Goal: Task Accomplishment & Management: Manage account settings

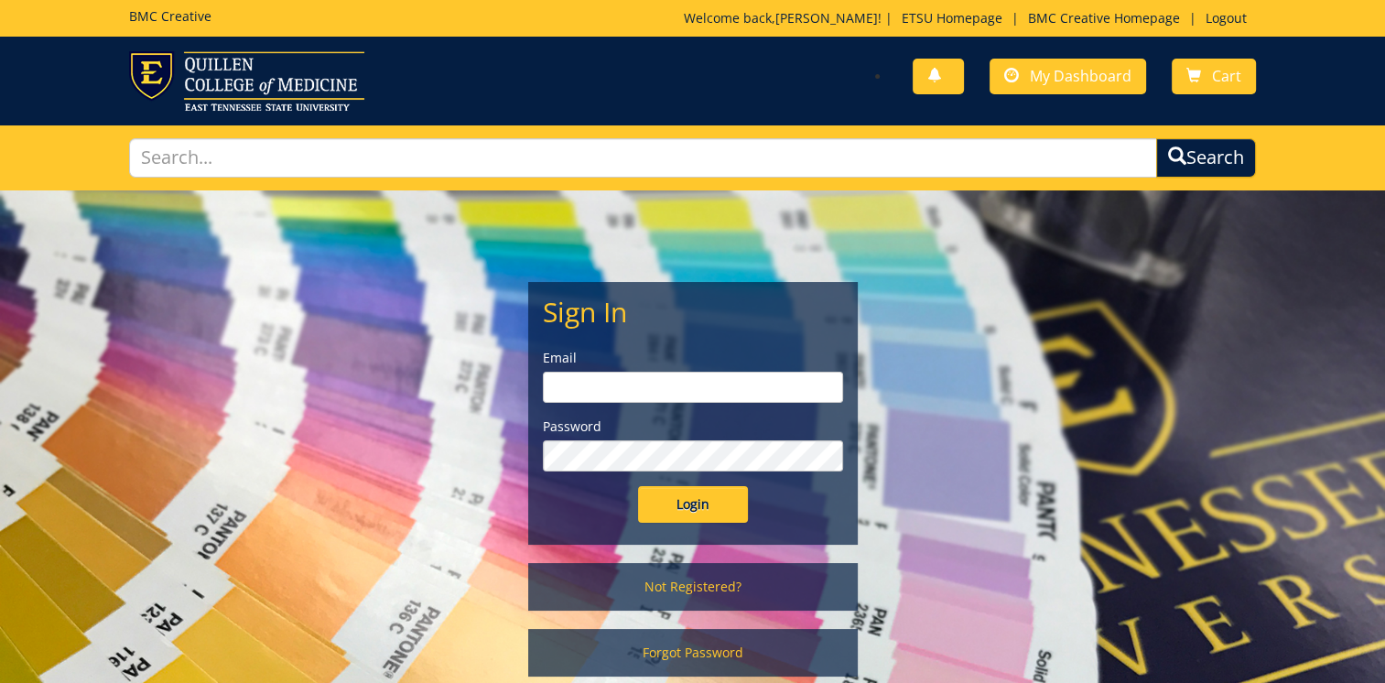
click at [567, 389] on input "email" at bounding box center [693, 387] width 300 height 31
type input "[EMAIL_ADDRESS][DOMAIN_NAME]"
click at [683, 501] on input "Login" at bounding box center [693, 504] width 110 height 37
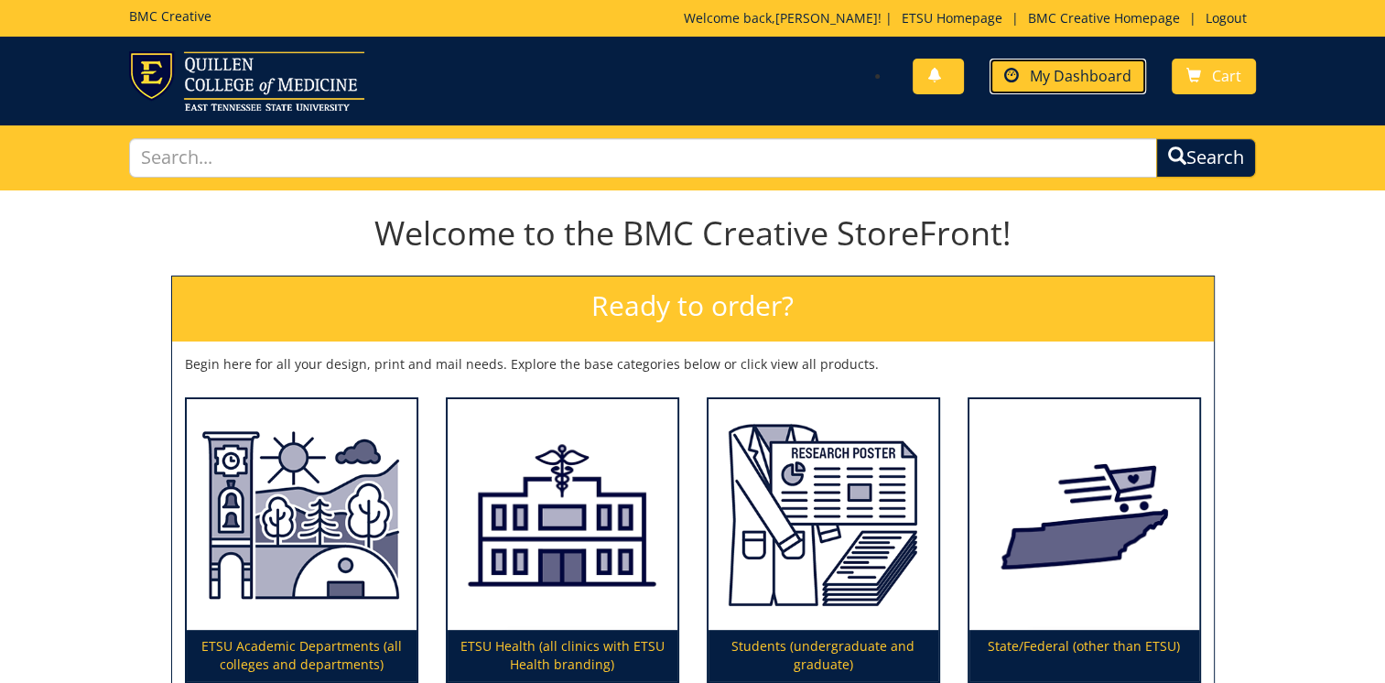
click at [1065, 69] on span "My Dashboard" at bounding box center [1081, 76] width 102 height 20
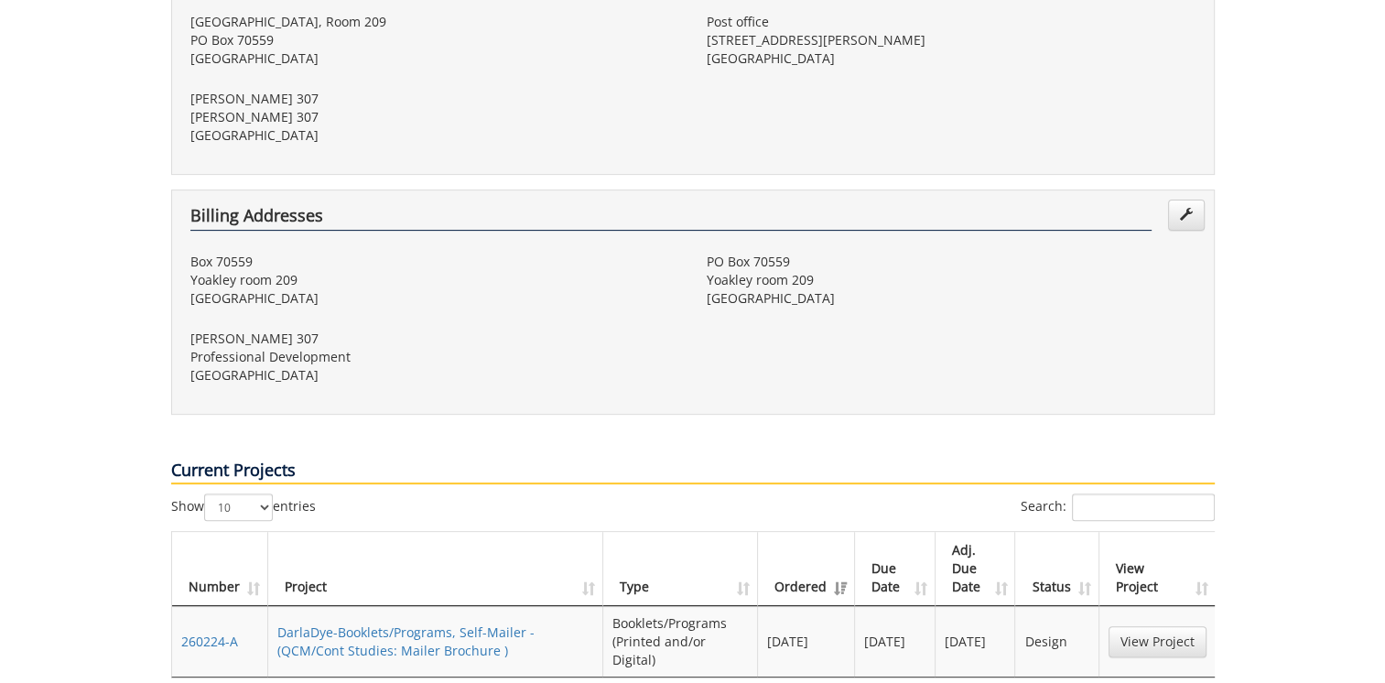
scroll to position [824, 0]
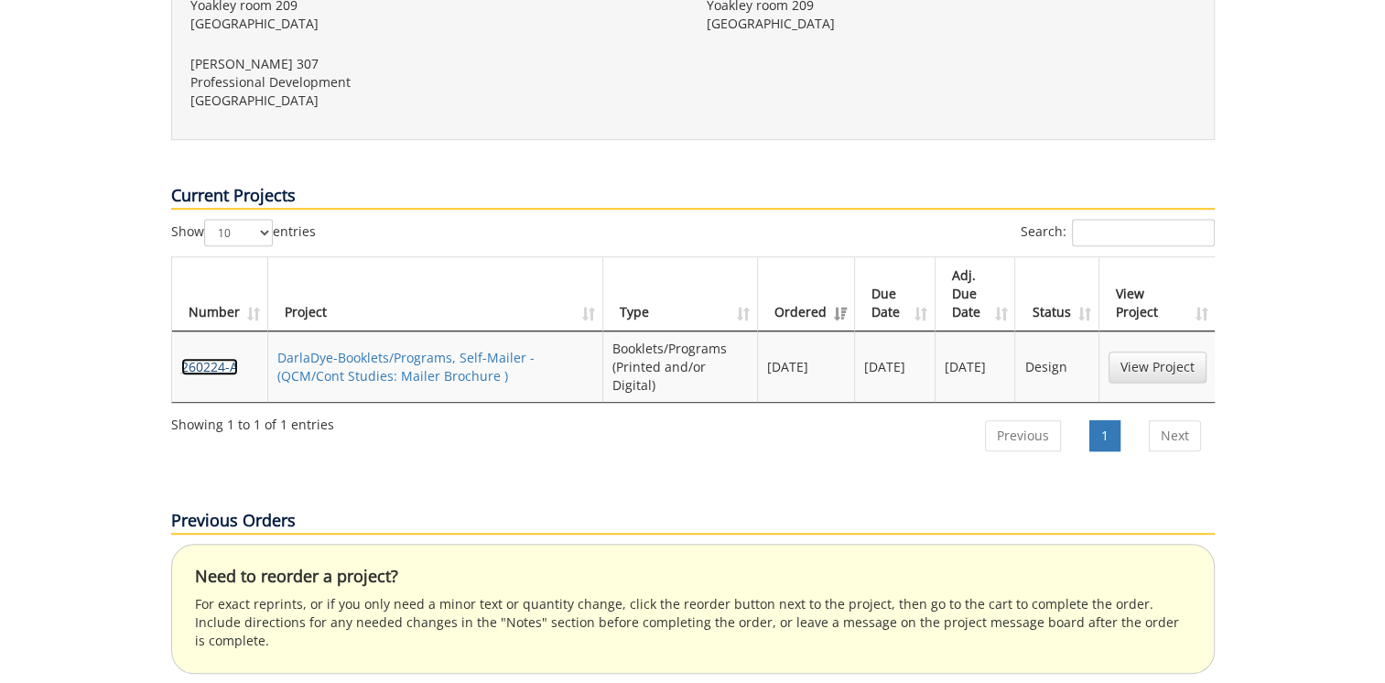
click at [206, 358] on link "260224-A" at bounding box center [209, 366] width 57 height 17
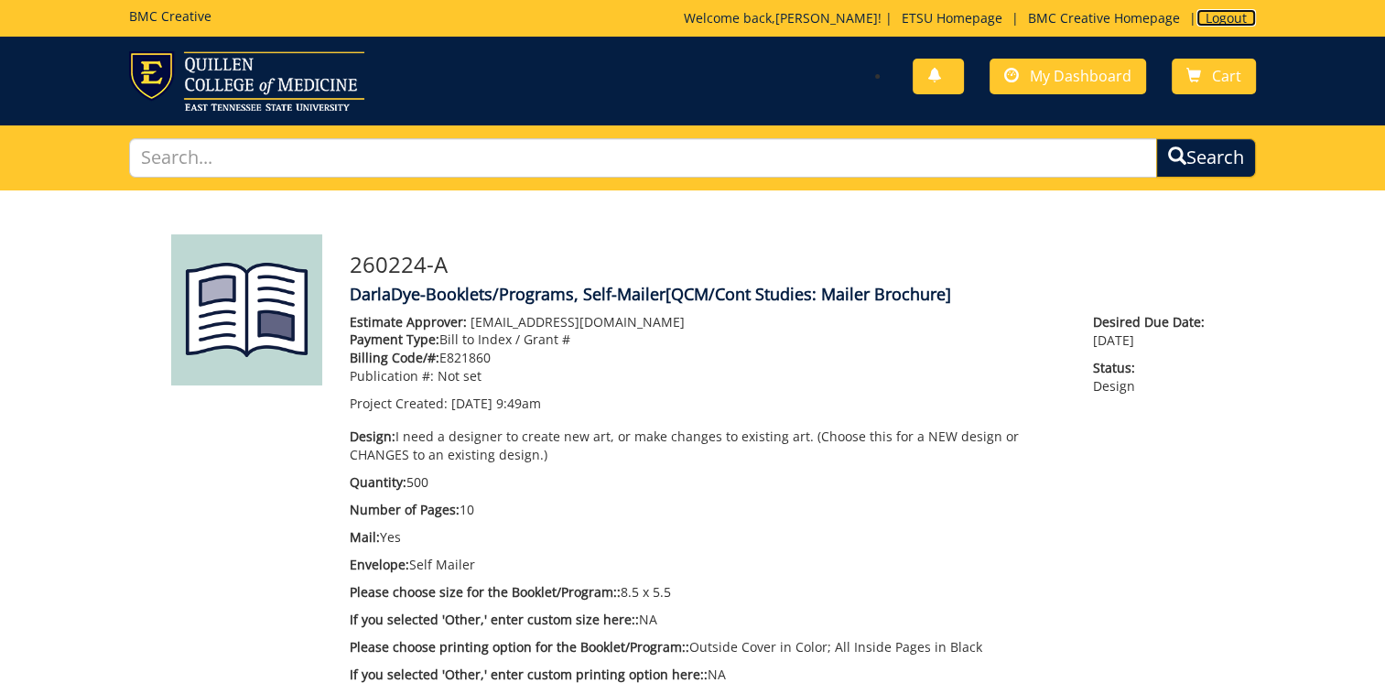
click at [1218, 16] on link "Logout" at bounding box center [1225, 17] width 59 height 17
